Goal: Check status

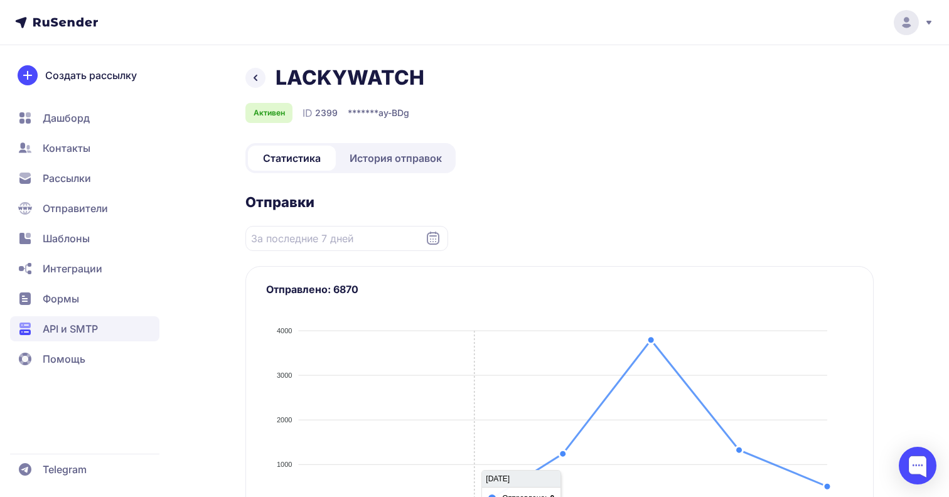
scroll to position [387, 0]
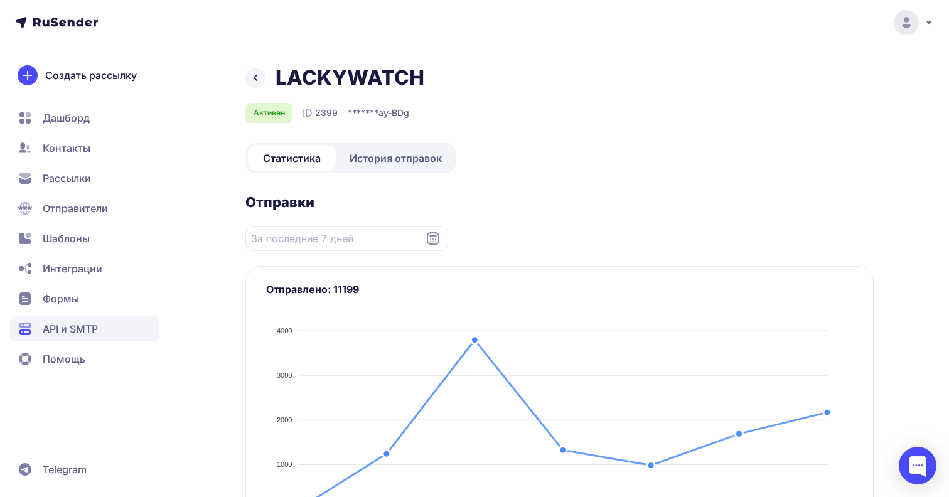
click at [416, 159] on span "История отправок" at bounding box center [396, 158] width 92 height 15
